Goal: Task Accomplishment & Management: Manage account settings

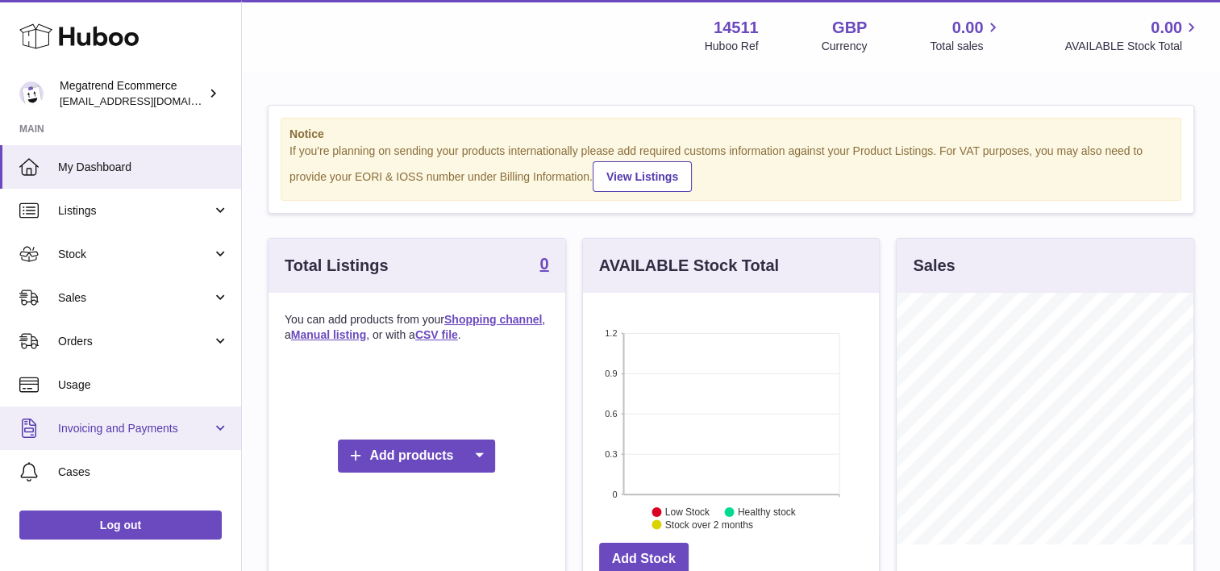
scroll to position [118, 0]
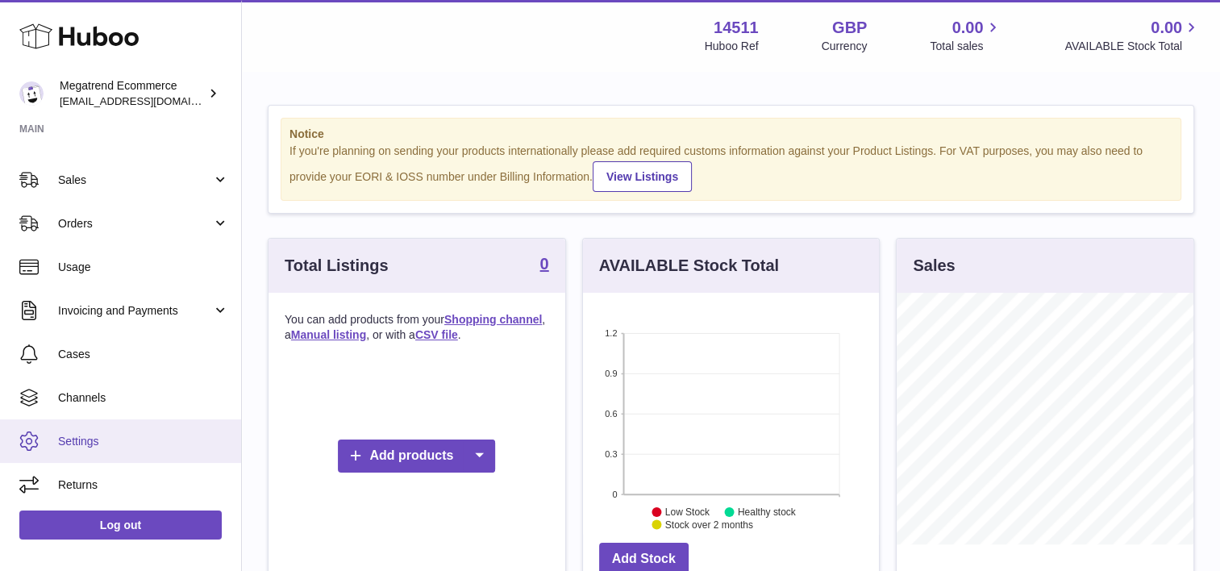
click at [120, 450] on link "Settings" at bounding box center [120, 441] width 241 height 44
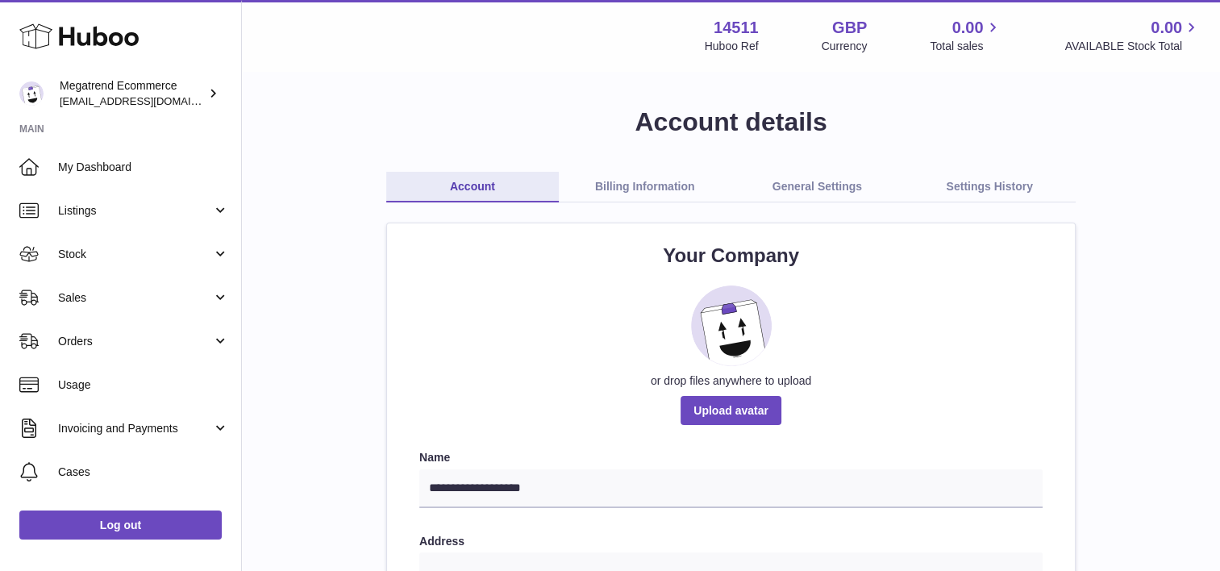
scroll to position [118, 0]
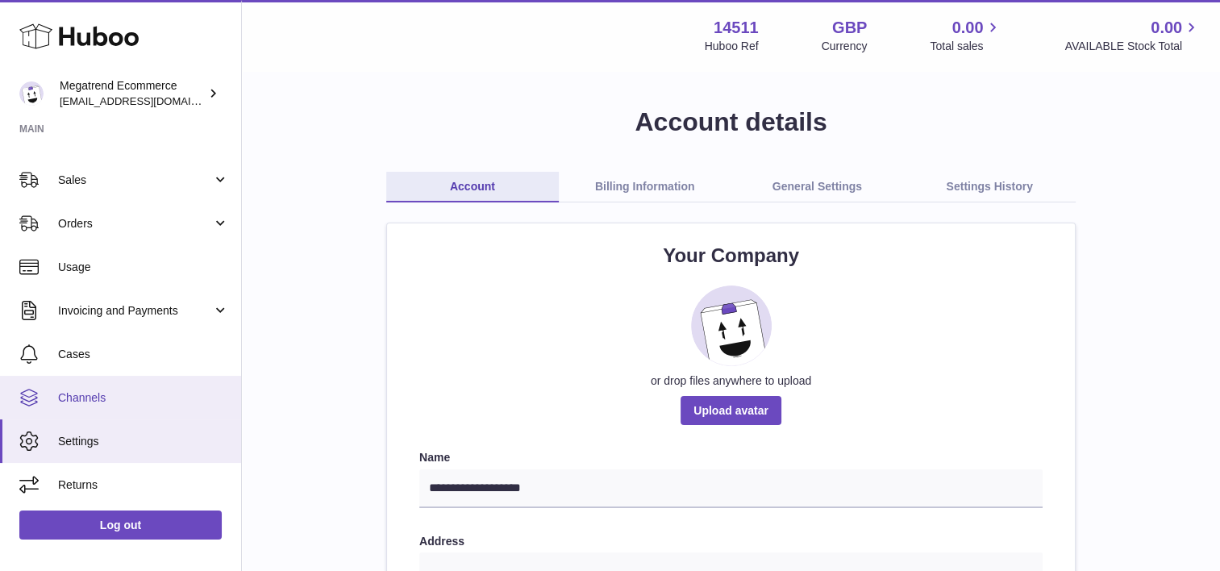
click at [118, 397] on span "Channels" at bounding box center [143, 397] width 171 height 15
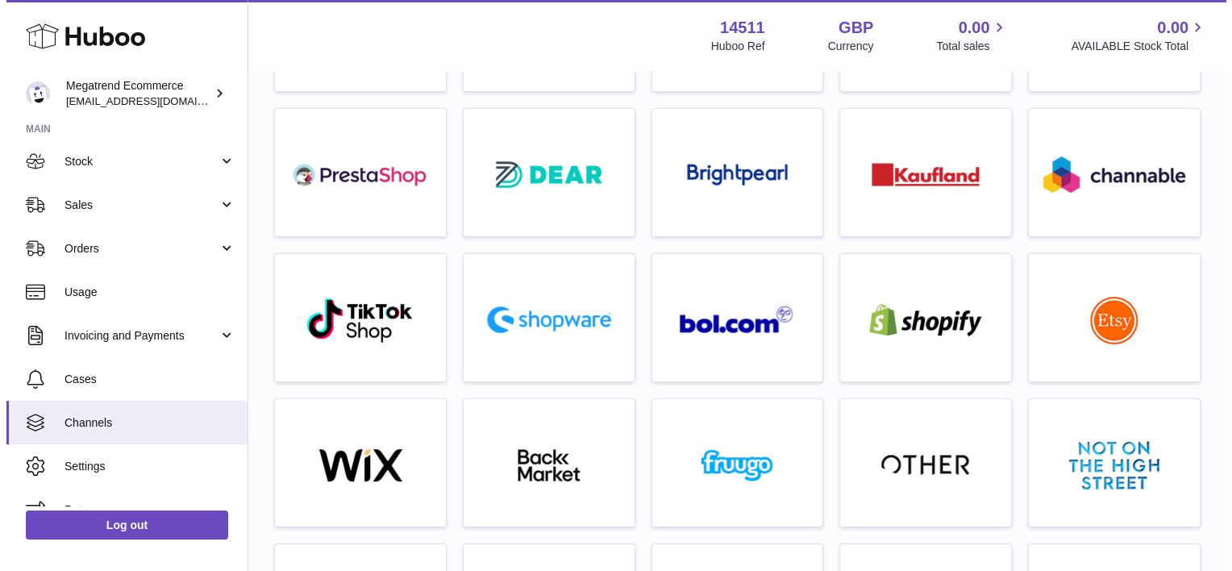
scroll to position [218, 0]
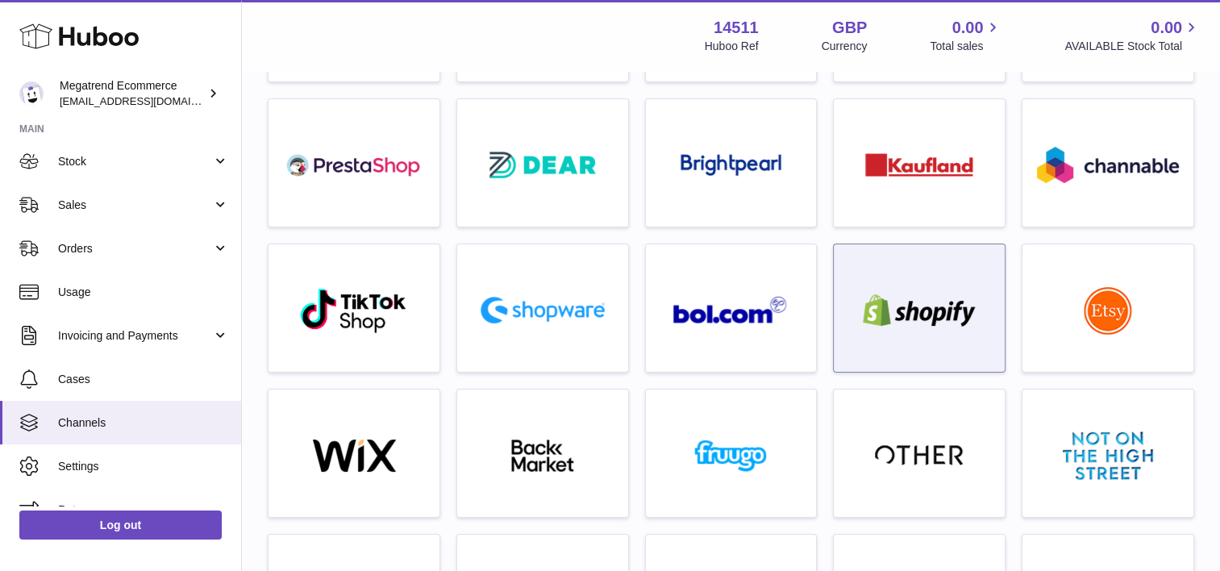
click at [929, 312] on img at bounding box center [918, 310] width 137 height 32
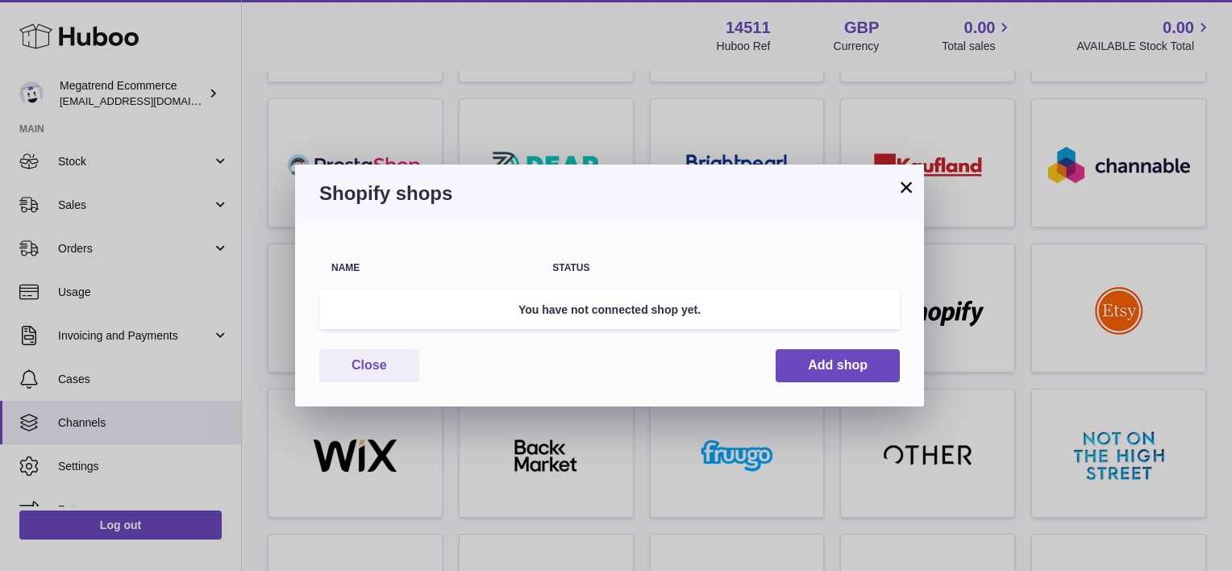
click at [692, 313] on td "You have not connected shop yet." at bounding box center [609, 309] width 580 height 39
click at [818, 368] on button "Add shop" at bounding box center [837, 365] width 124 height 33
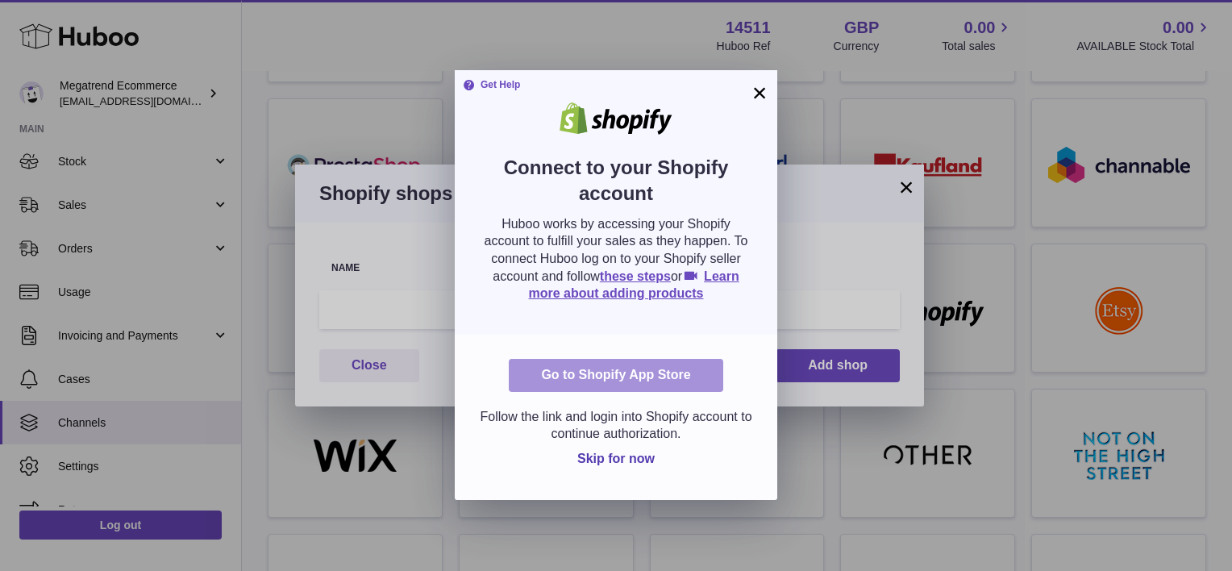
click at [646, 380] on link "Go to Shopify App Store" at bounding box center [616, 375] width 214 height 33
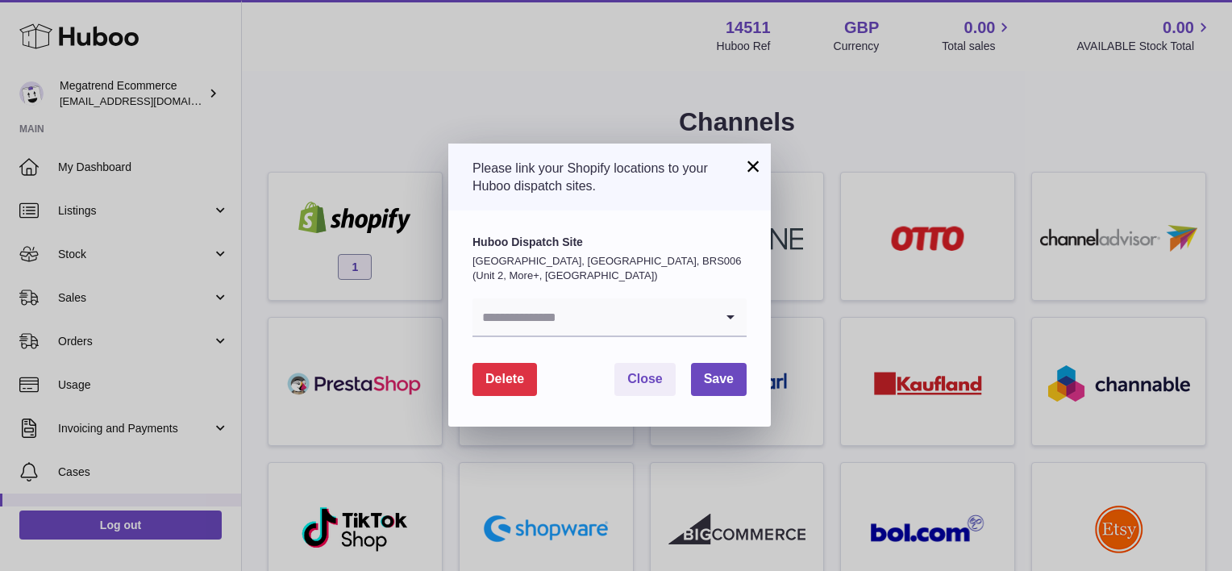
click at [722, 318] on icon "Search for option" at bounding box center [730, 316] width 32 height 37
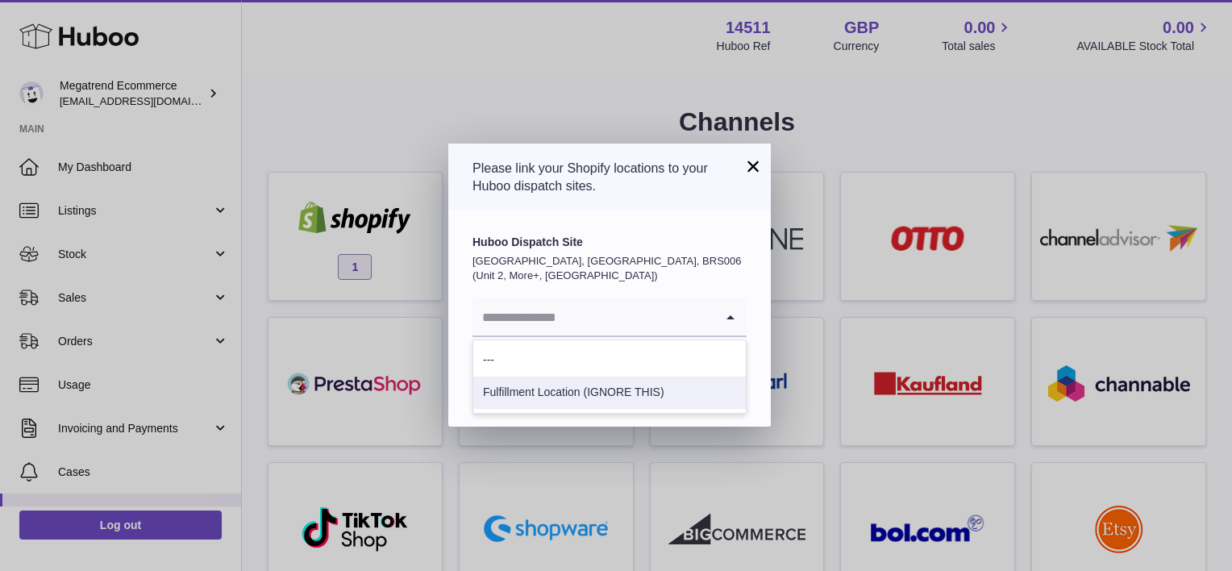
click at [630, 388] on li "Fulfillment Location (IGNORE THIS)" at bounding box center [609, 392] width 272 height 32
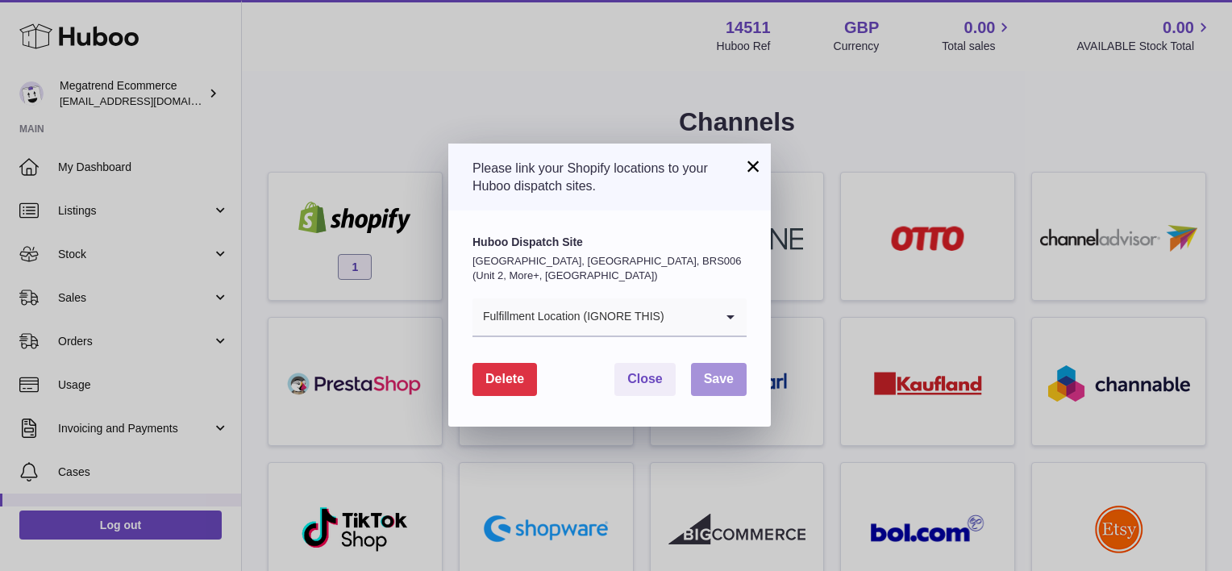
click at [714, 380] on span "Save" at bounding box center [719, 379] width 30 height 14
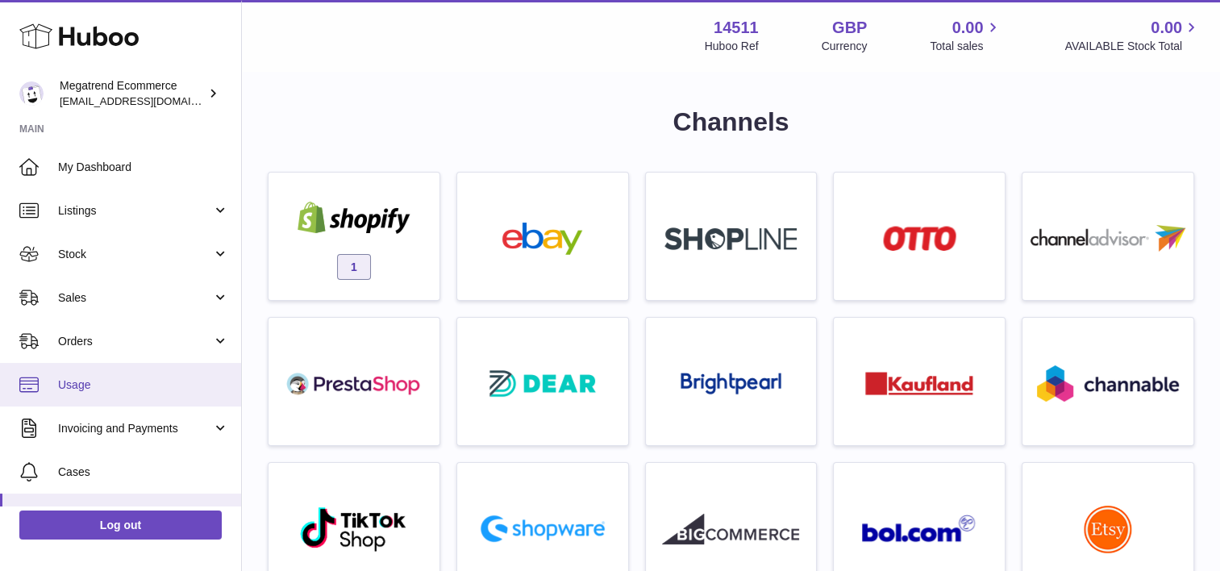
scroll to position [118, 0]
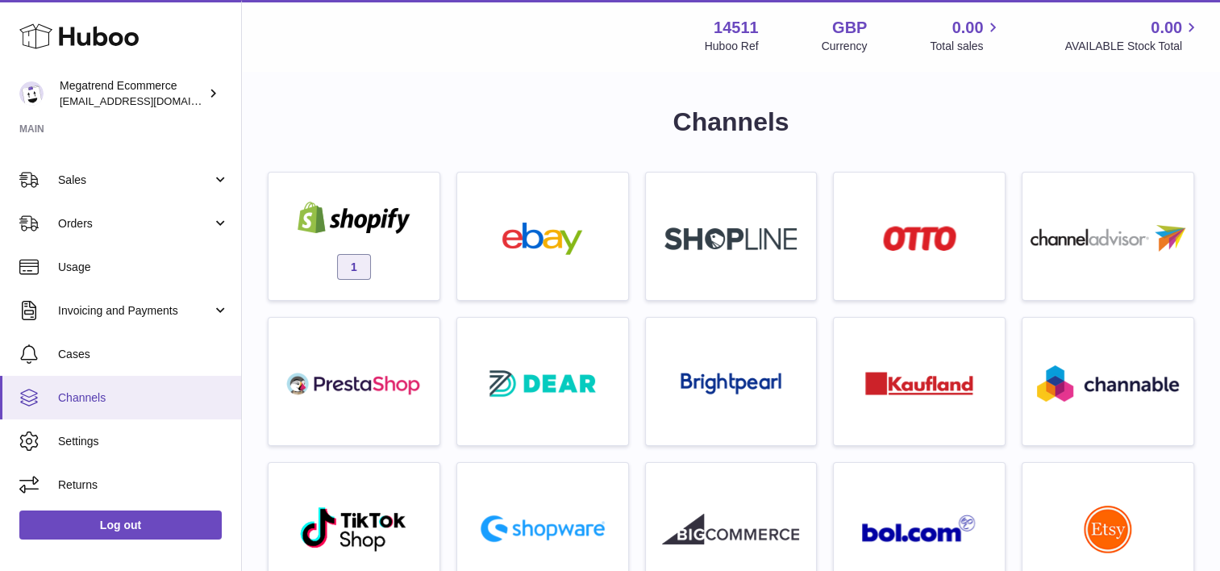
click at [119, 394] on span "Channels" at bounding box center [143, 397] width 171 height 15
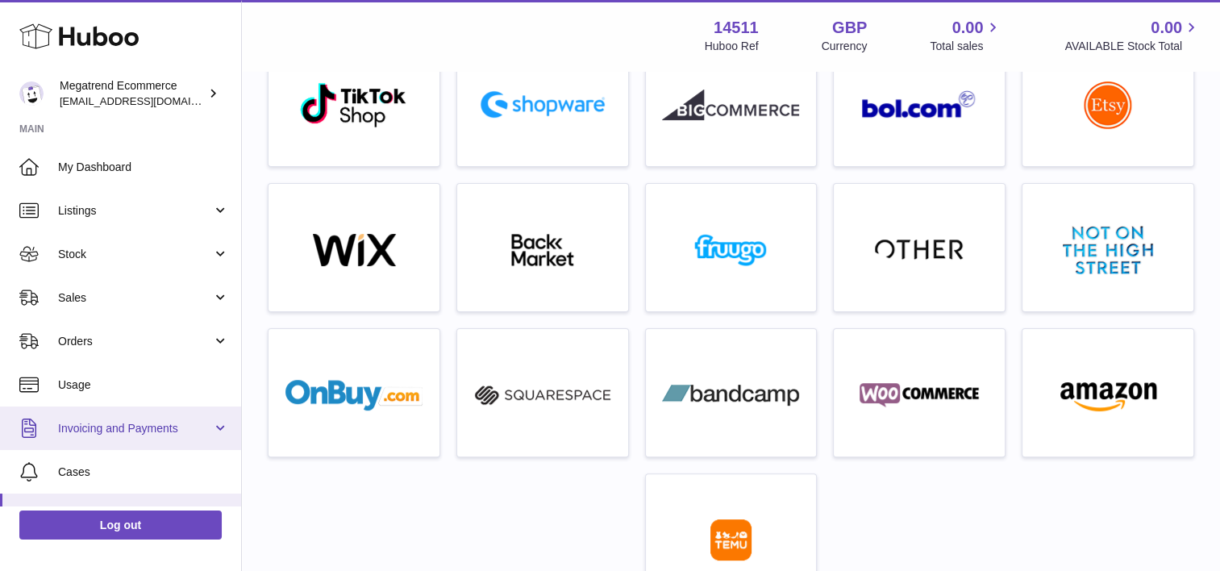
scroll to position [118, 0]
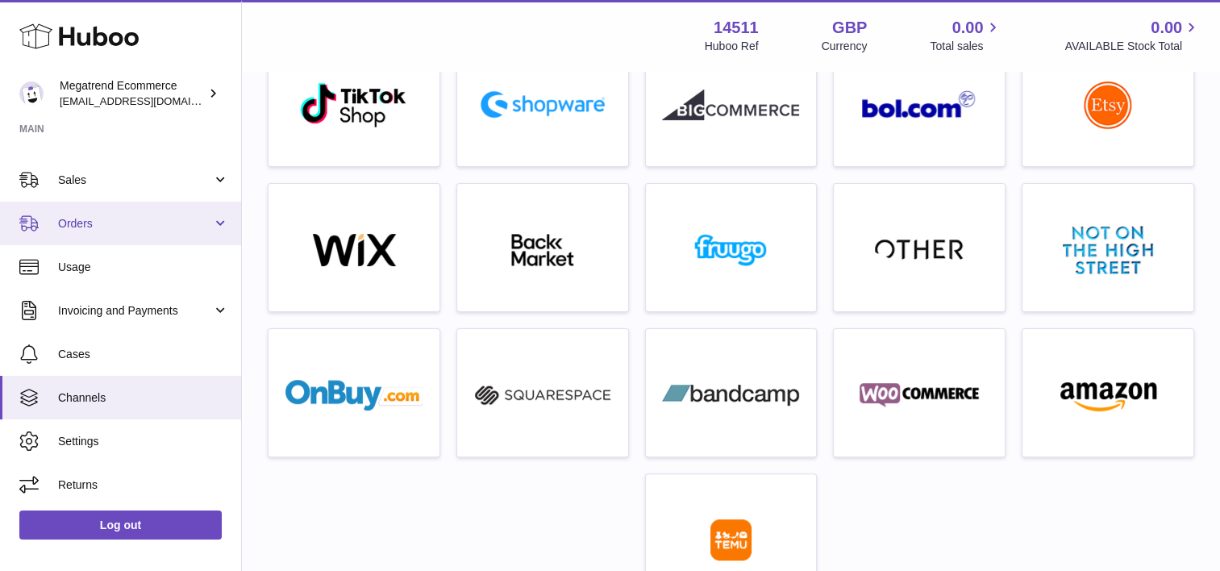
click at [102, 232] on link "Orders" at bounding box center [120, 224] width 241 height 44
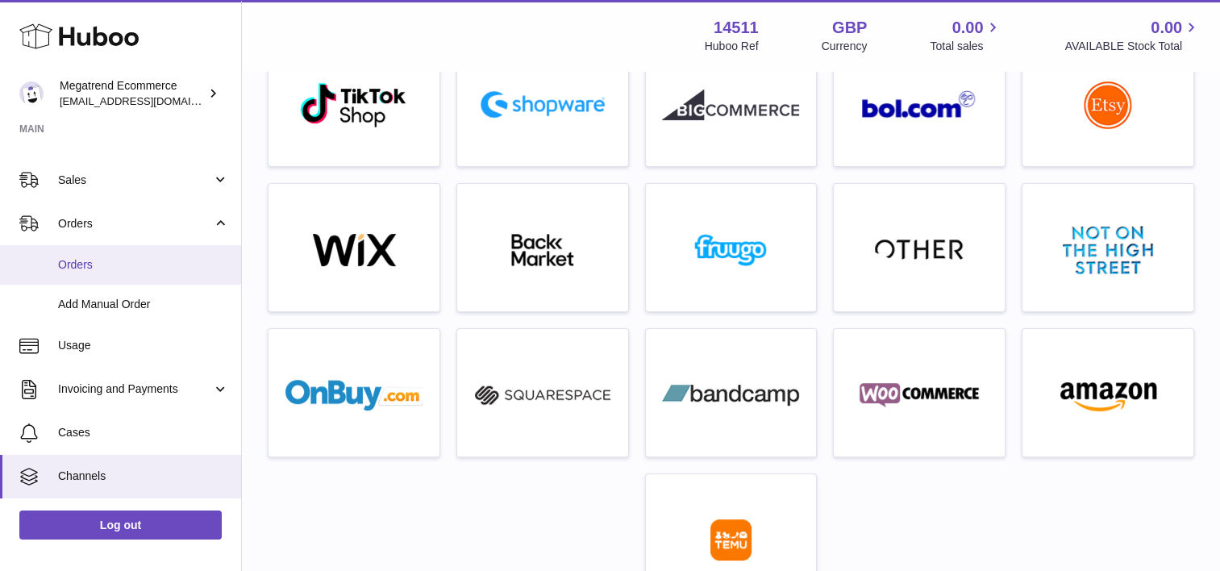
click at [113, 267] on span "Orders" at bounding box center [143, 264] width 171 height 15
